Goal: Transaction & Acquisition: Purchase product/service

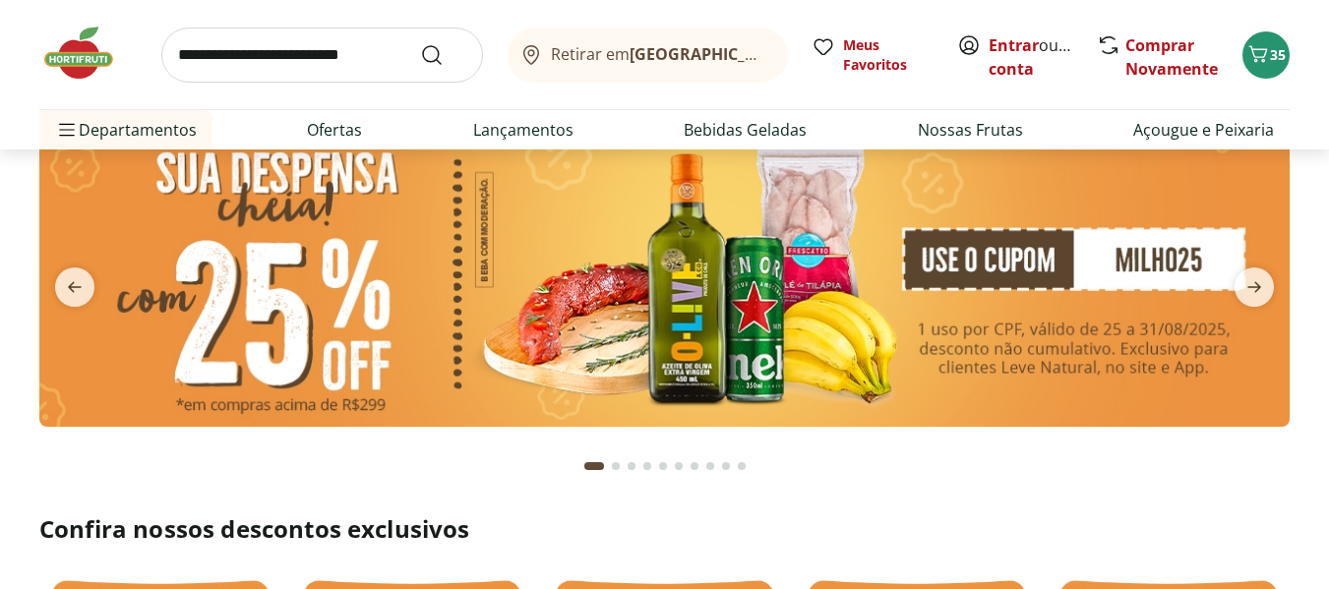
click at [976, 282] on img at bounding box center [664, 275] width 1250 height 303
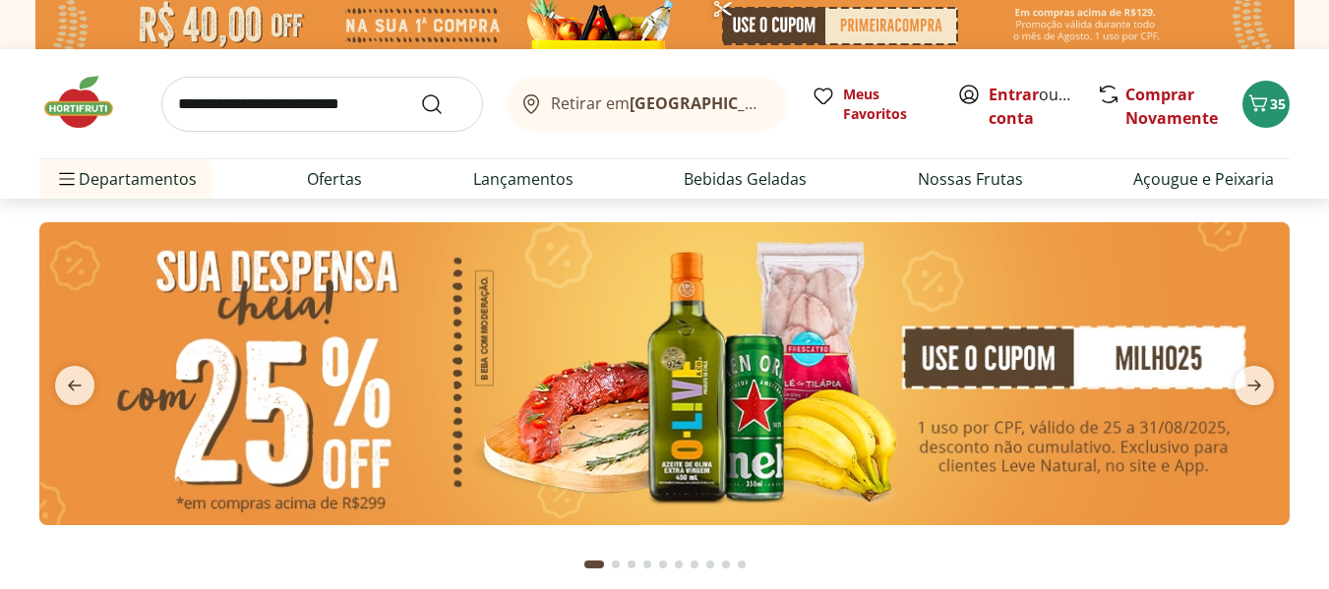
click at [982, 370] on img at bounding box center [664, 373] width 1250 height 303
click at [1268, 97] on icon "Carrinho" at bounding box center [1258, 103] width 24 height 24
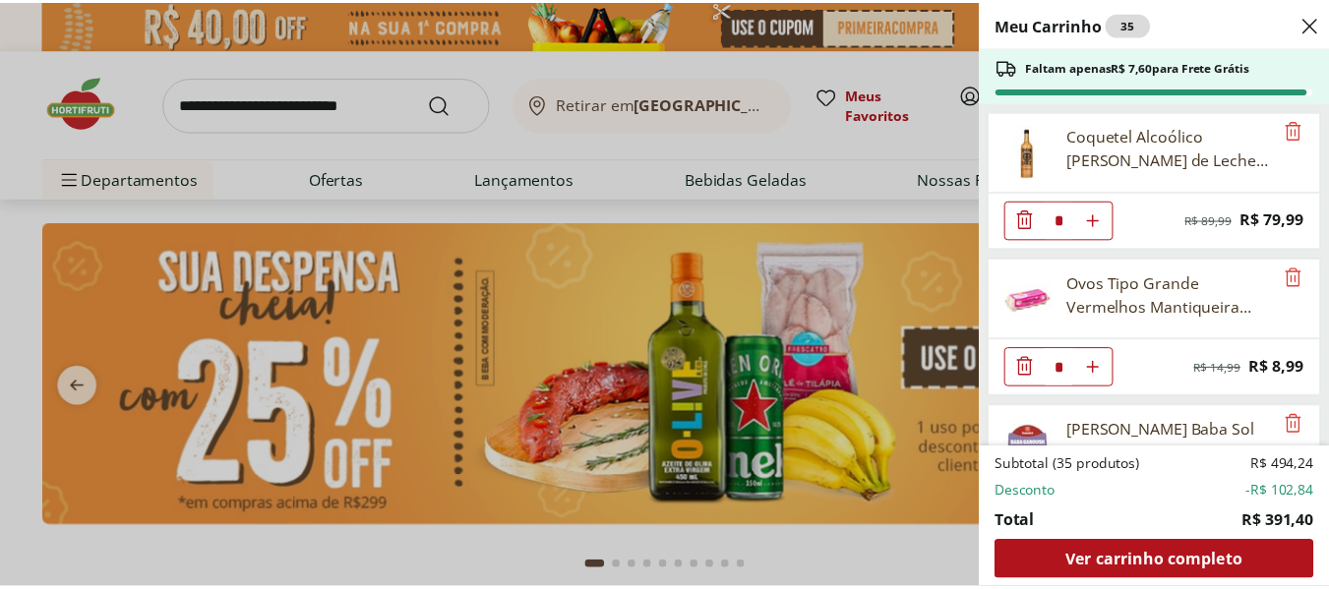
scroll to position [2760, 0]
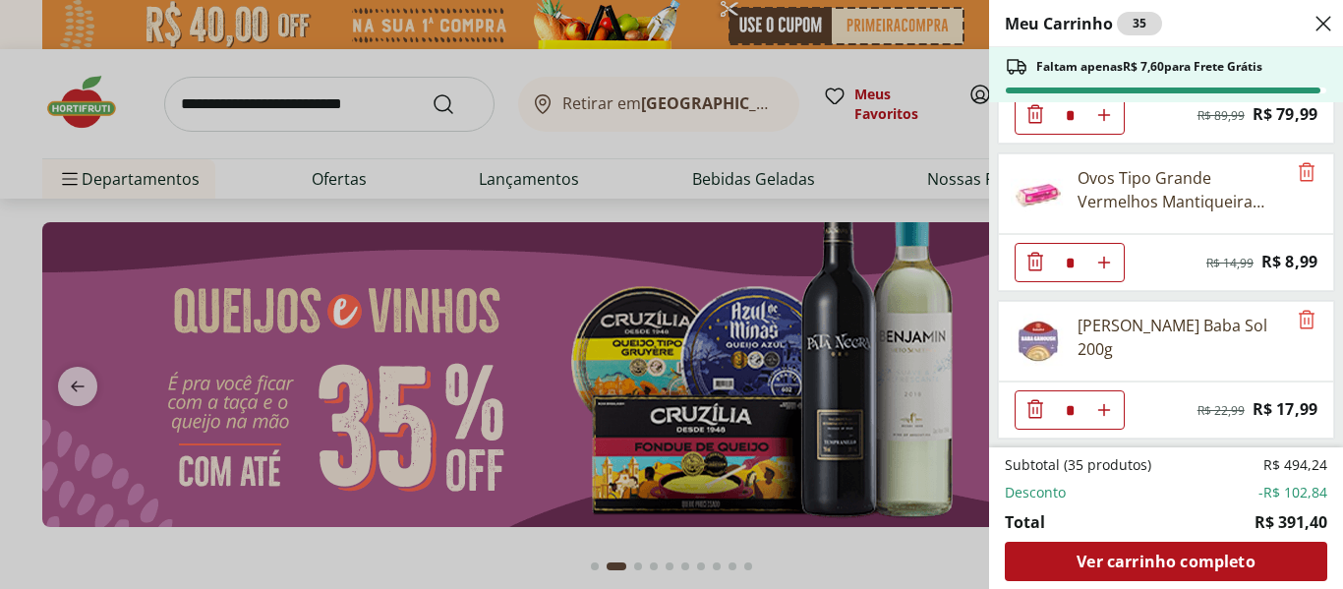
click at [417, 551] on div "Meu Carrinho 35 Faltam apenas R$ 7,60 para Frete Grátis KIT FEIJOADA PATA NEGRA…" at bounding box center [671, 294] width 1343 height 589
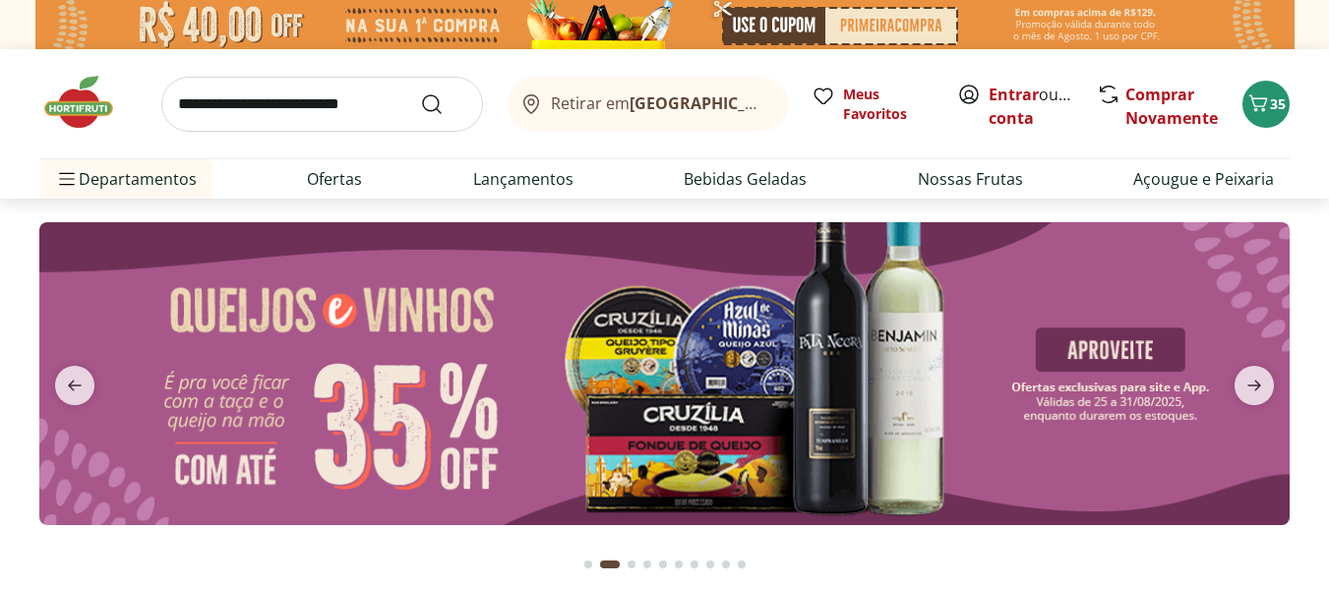
click at [328, 85] on input "search" at bounding box center [322, 104] width 322 height 55
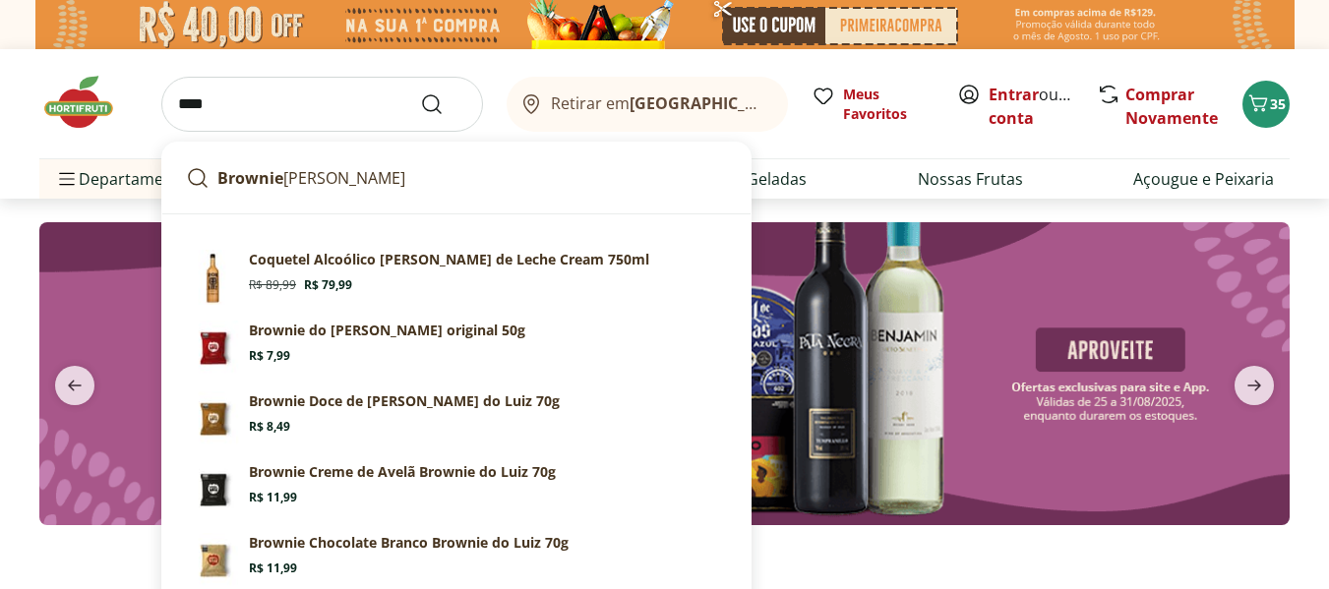
type input "****"
click at [420, 92] on button "Submit Search" at bounding box center [443, 104] width 47 height 24
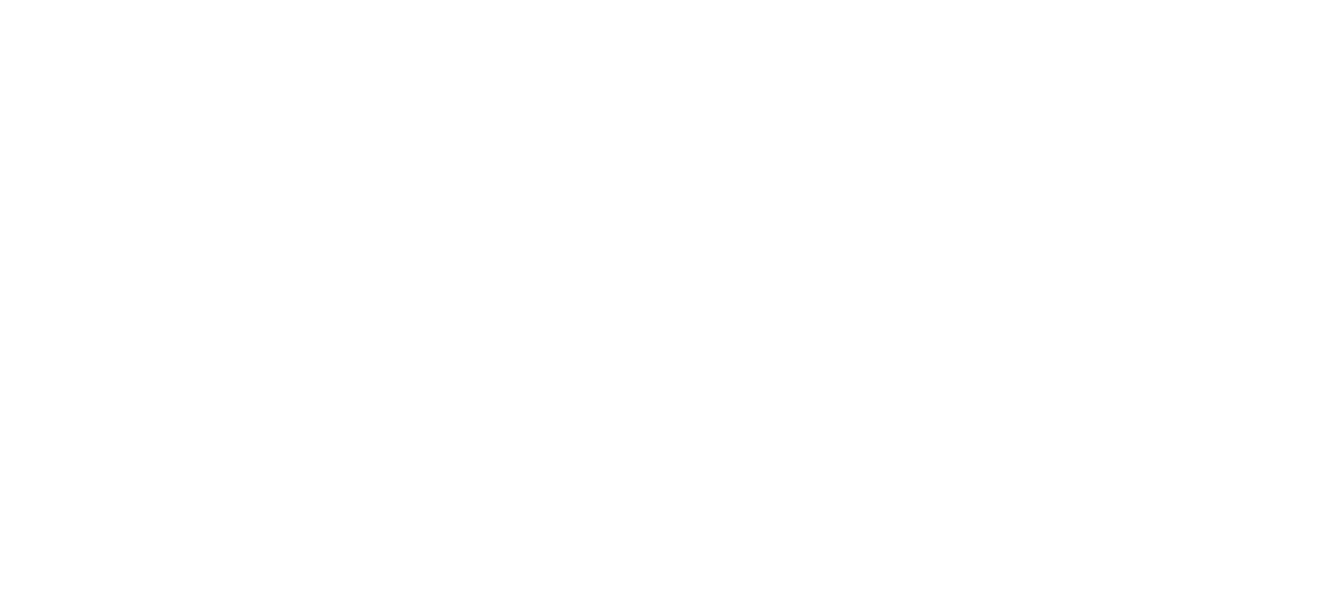
select select "**********"
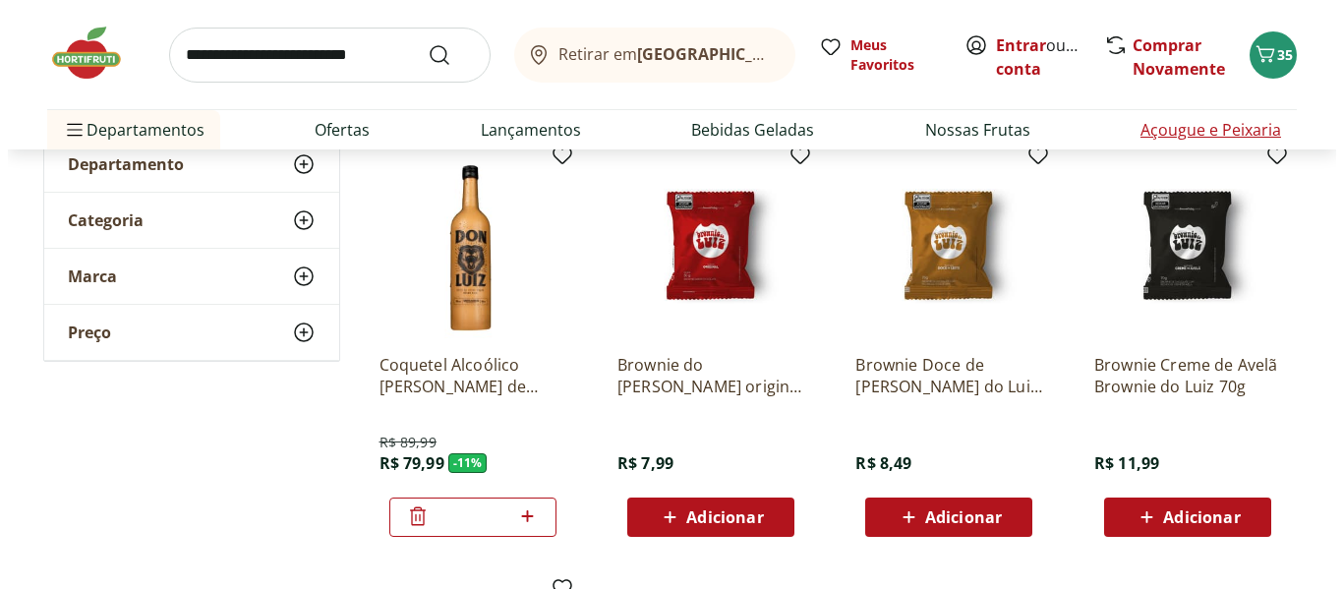
scroll to position [197, 0]
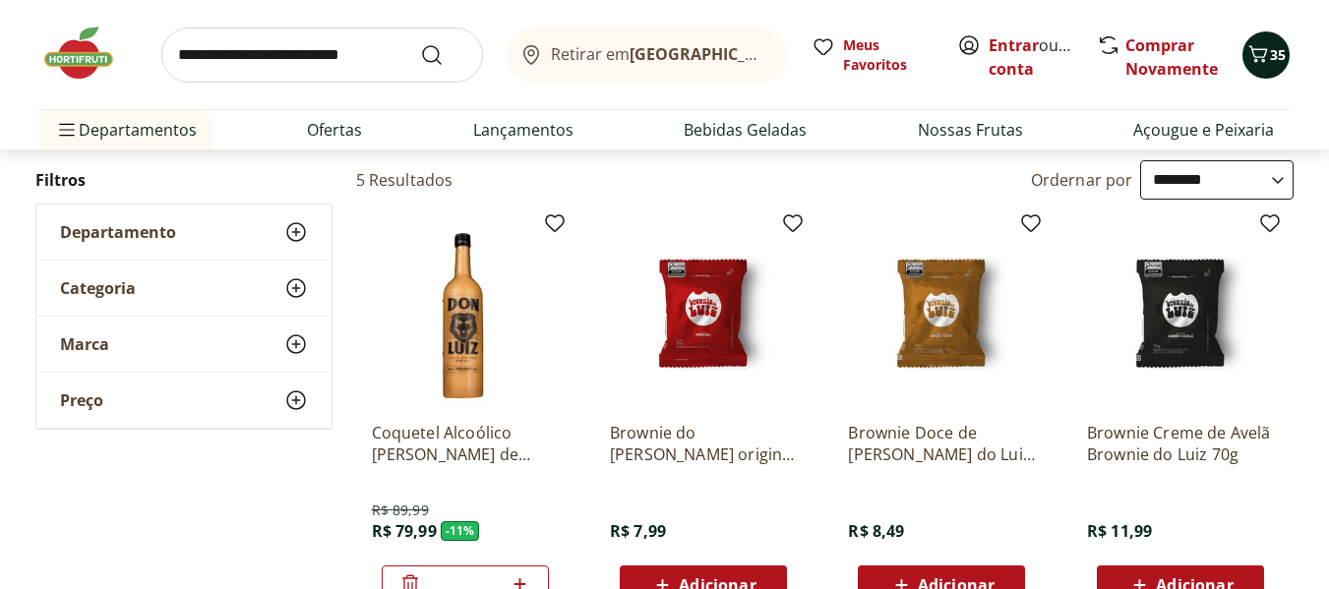
click at [1265, 61] on icon "Carrinho" at bounding box center [1258, 54] width 24 height 24
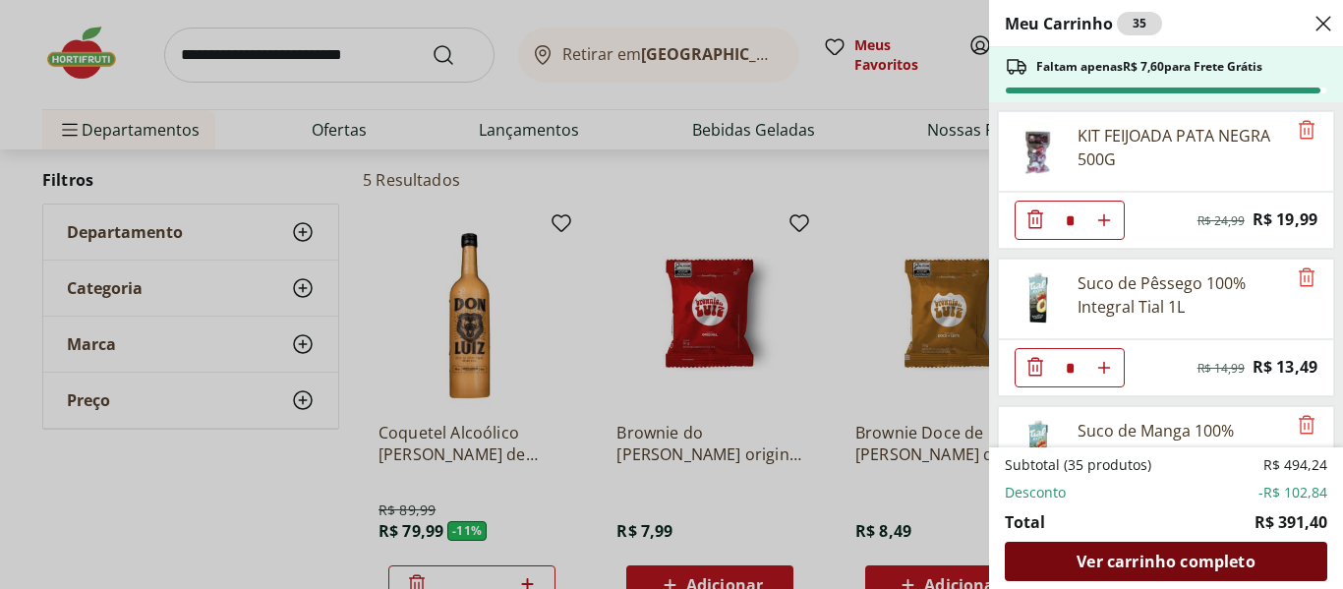
click at [1149, 555] on span "Ver carrinho completo" at bounding box center [1166, 562] width 178 height 16
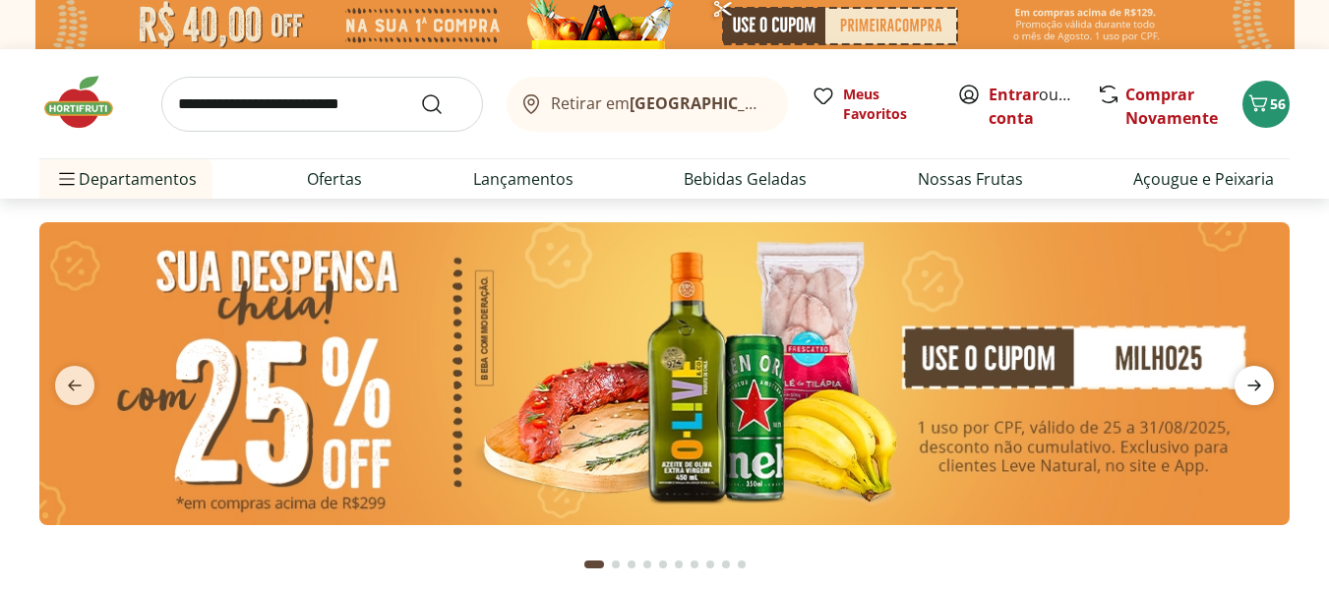
click at [1265, 387] on icon "next" at bounding box center [1254, 386] width 24 height 24
